Goal: Task Accomplishment & Management: Use online tool/utility

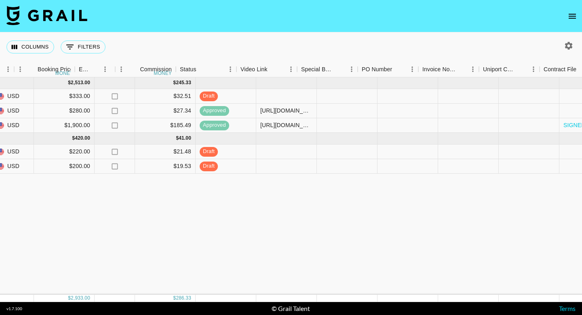
scroll to position [0, 550]
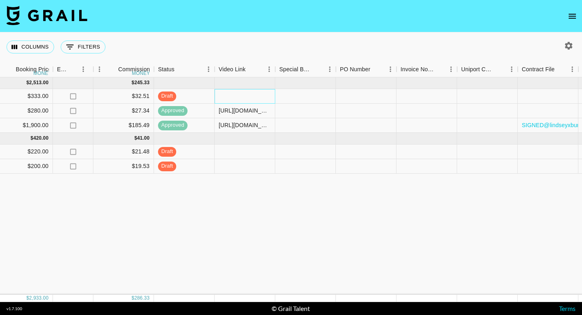
click at [256, 92] on div at bounding box center [245, 96] width 61 height 15
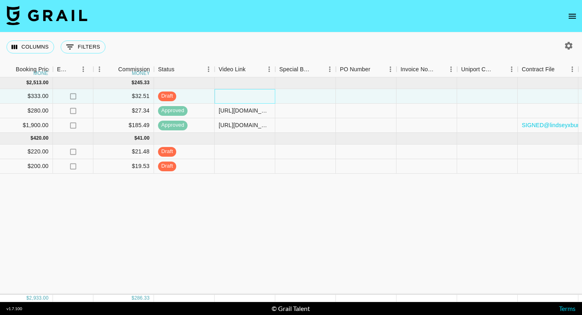
click at [243, 97] on div at bounding box center [245, 96] width 61 height 15
type input "[URL][DOMAIN_NAME]"
click at [268, 189] on div "[DATE] ( 3 ) $ 2,513.00 $ 245.33 recYsO5WMCRwKFGgI strangelylex [PERSON_NAME][E…" at bounding box center [121, 185] width 1343 height 217
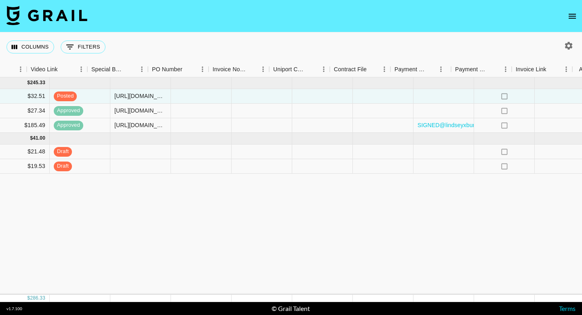
scroll to position [0, 760]
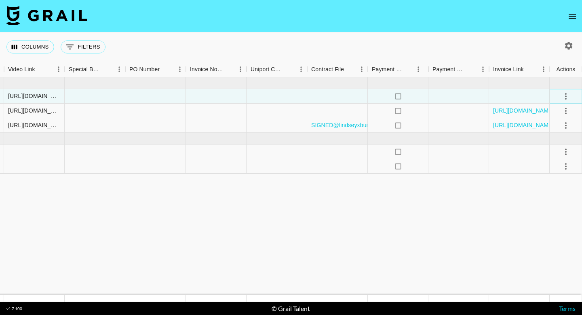
click at [563, 95] on icon "select merge strategy" at bounding box center [566, 96] width 10 height 10
click at [554, 167] on div "Approve" at bounding box center [548, 172] width 25 height 10
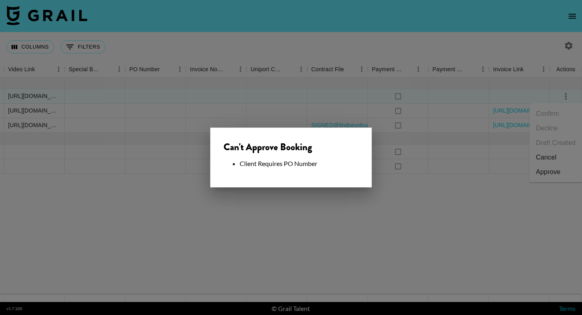
click at [370, 194] on div at bounding box center [291, 157] width 582 height 315
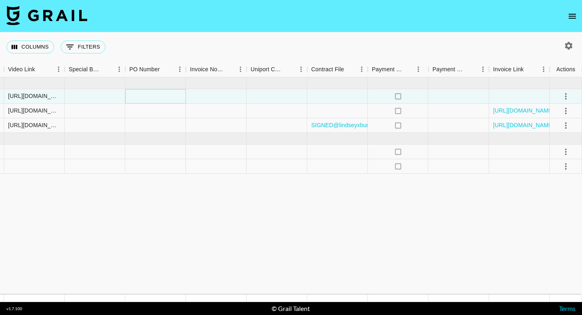
click at [165, 92] on div at bounding box center [155, 96] width 61 height 15
click at [153, 99] on div at bounding box center [155, 96] width 61 height 15
type input "FKOq4Vq"
click at [313, 99] on div at bounding box center [337, 96] width 61 height 15
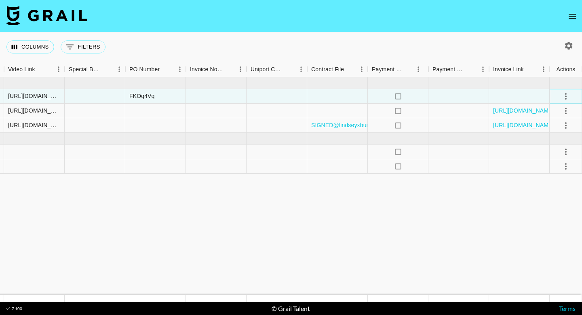
click at [569, 94] on icon "select merge strategy" at bounding box center [566, 96] width 10 height 10
click at [549, 176] on div "Approve" at bounding box center [548, 172] width 25 height 10
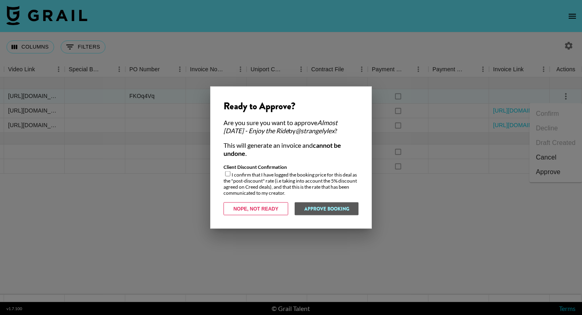
click at [227, 176] on input "checkbox" at bounding box center [227, 173] width 5 height 5
checkbox input "true"
click at [332, 208] on button "Approve Booking" at bounding box center [326, 208] width 64 height 13
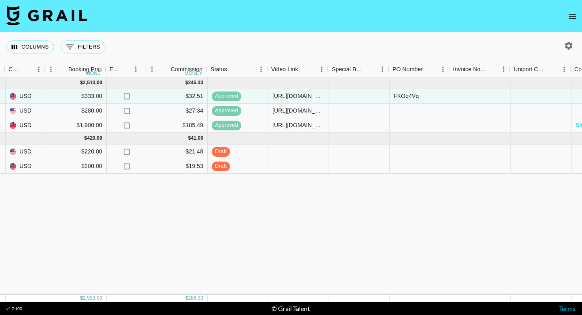
scroll to position [0, 497]
